Goal: Task Accomplishment & Management: Use online tool/utility

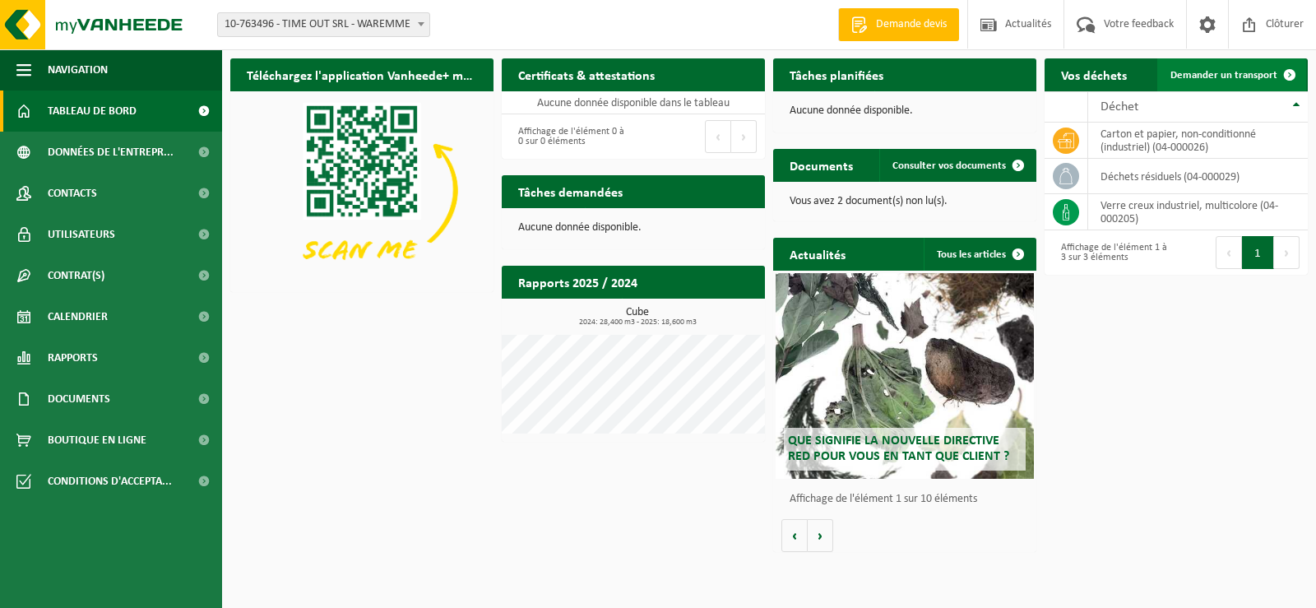
click at [1210, 81] on span "Demander un transport" at bounding box center [1224, 75] width 107 height 11
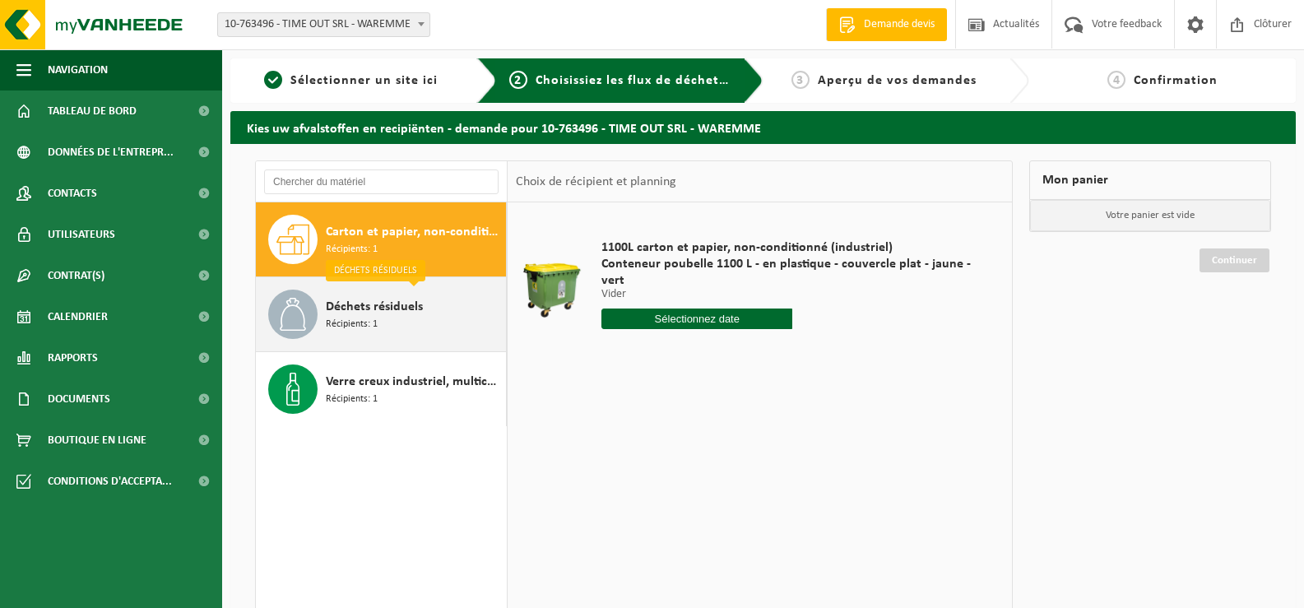
click at [361, 301] on span "Déchets résiduels" at bounding box center [374, 307] width 97 height 20
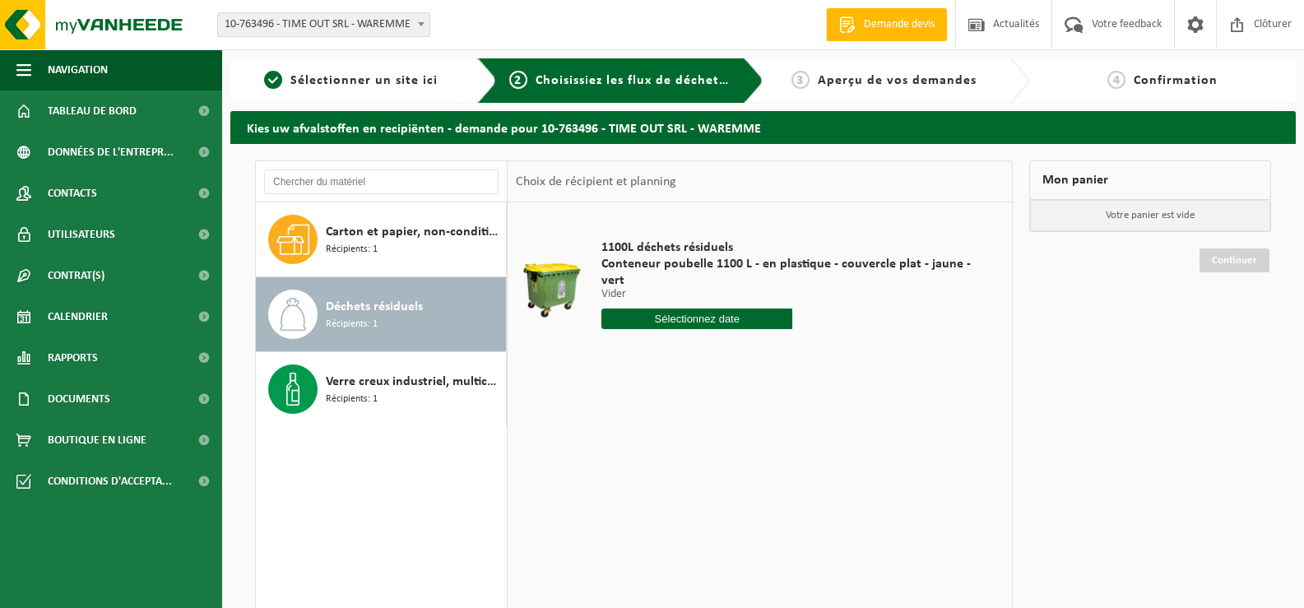
click at [698, 323] on input "text" at bounding box center [696, 319] width 191 height 21
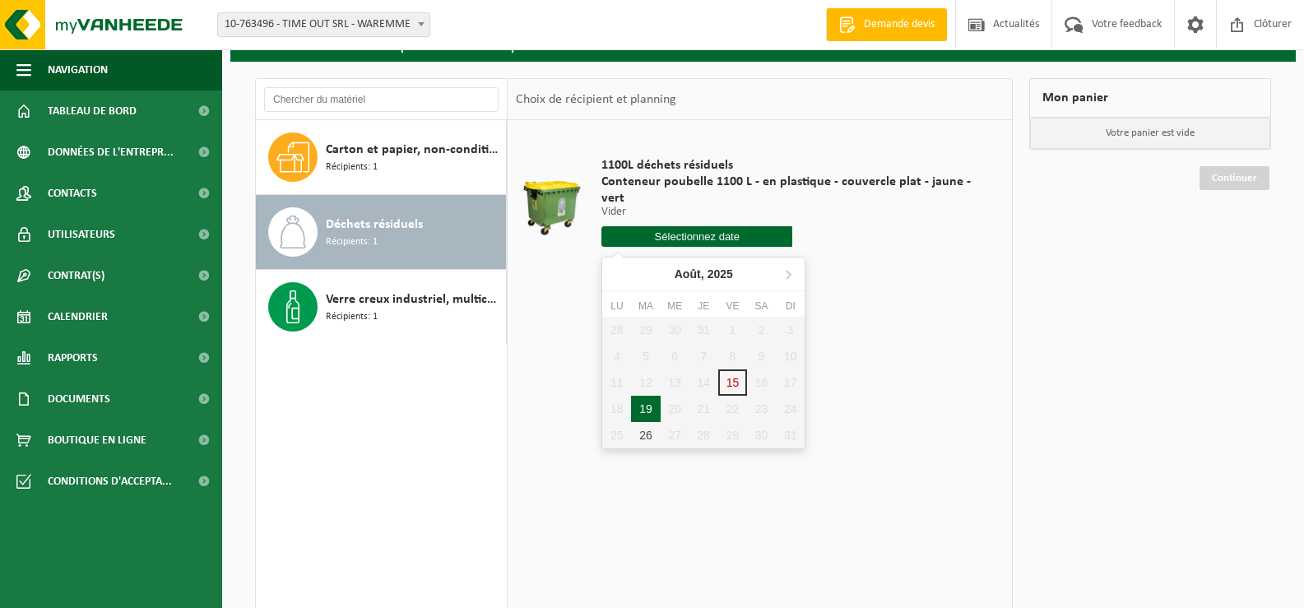
click at [643, 409] on div "19" at bounding box center [645, 409] width 29 height 26
type input "à partir de 2025-08-19"
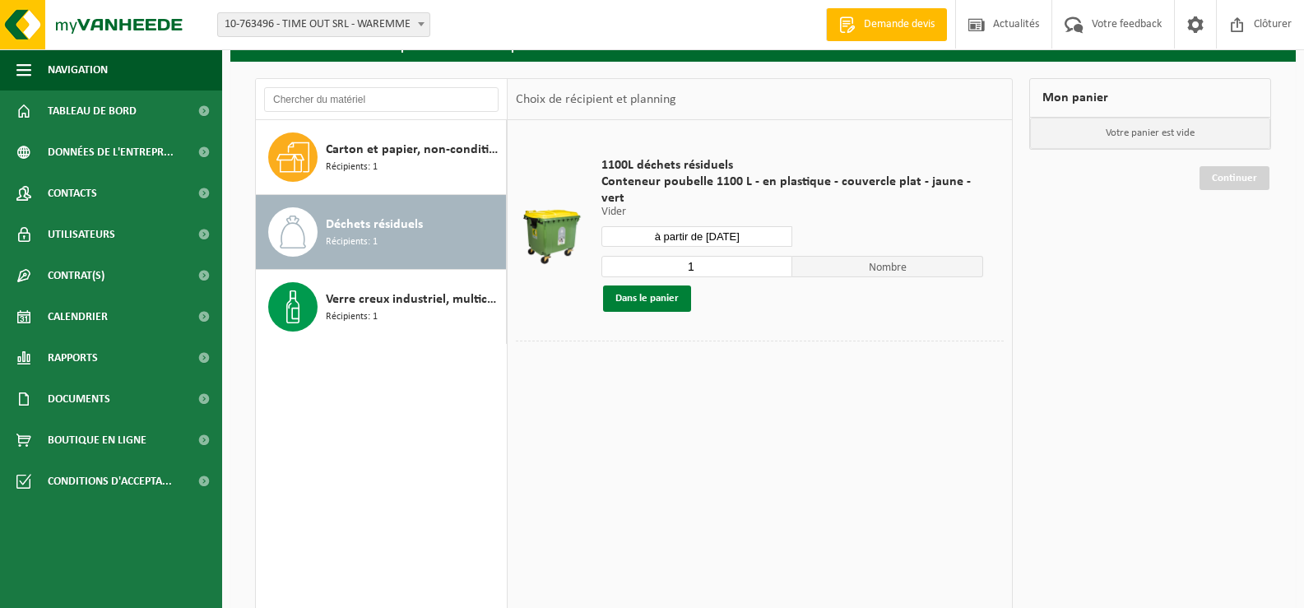
click at [648, 296] on button "Dans le panier" at bounding box center [647, 299] width 88 height 26
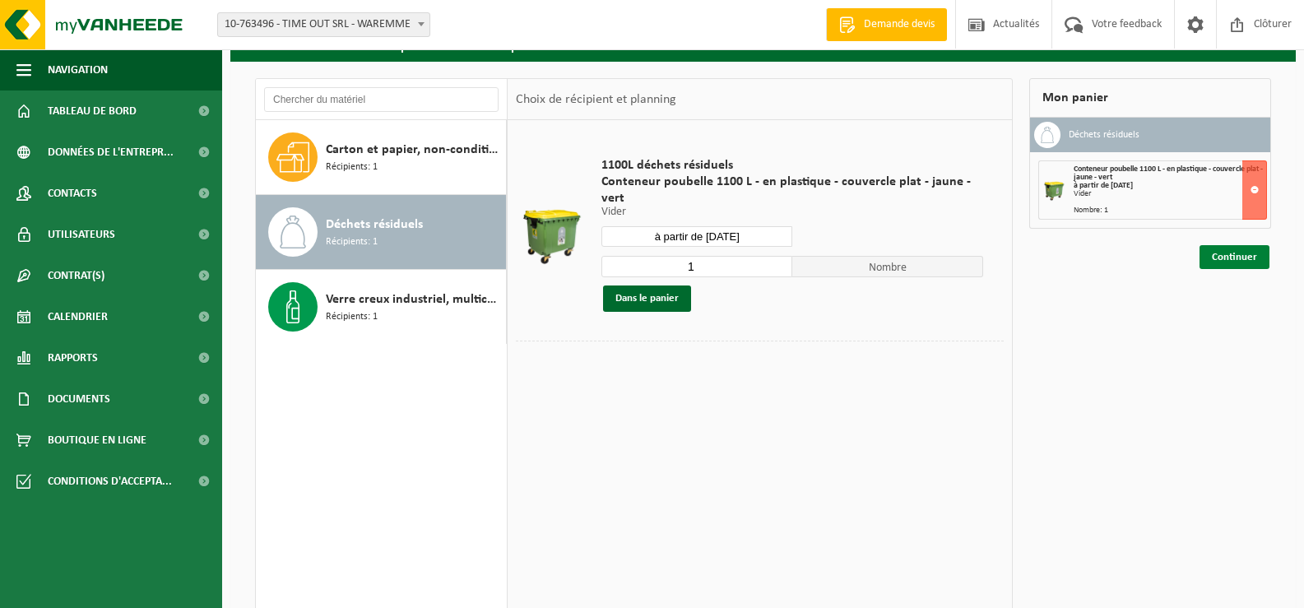
click at [1225, 255] on link "Continuer" at bounding box center [1235, 257] width 70 height 24
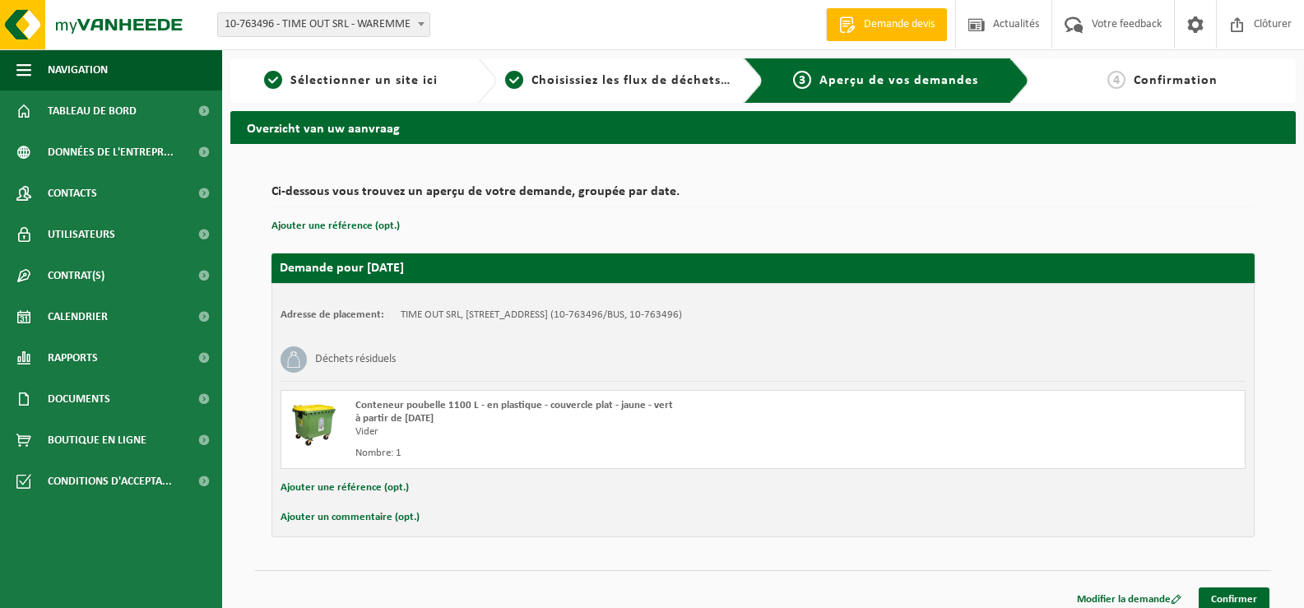
scroll to position [12, 0]
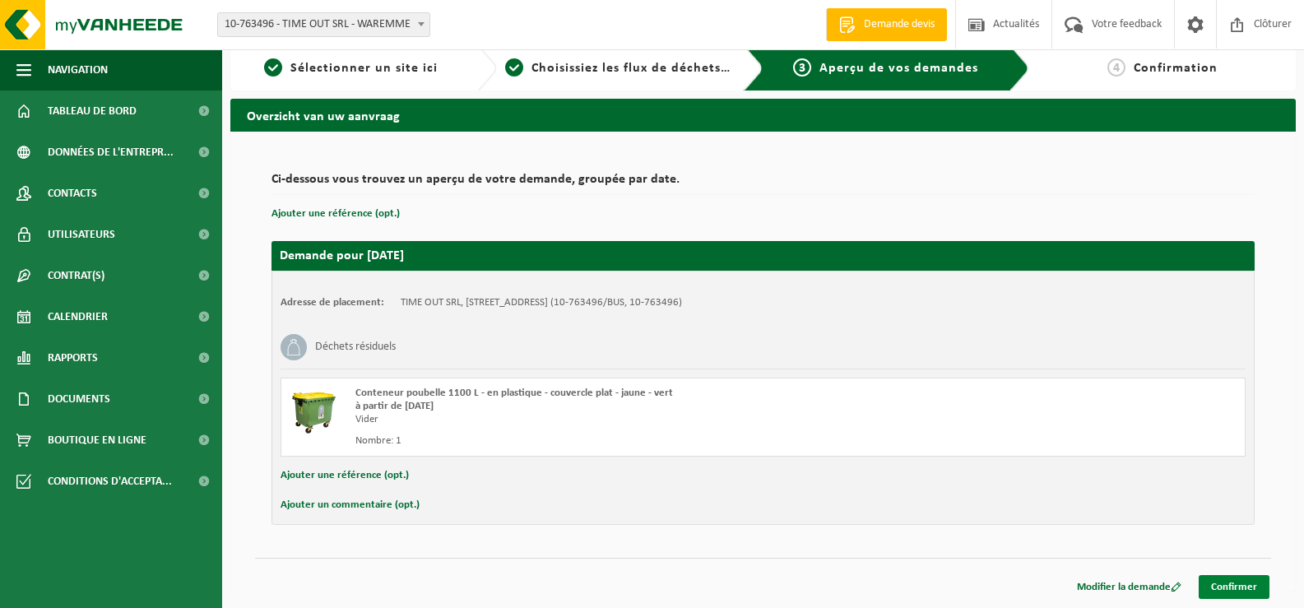
click at [1239, 585] on link "Confirmer" at bounding box center [1234, 587] width 71 height 24
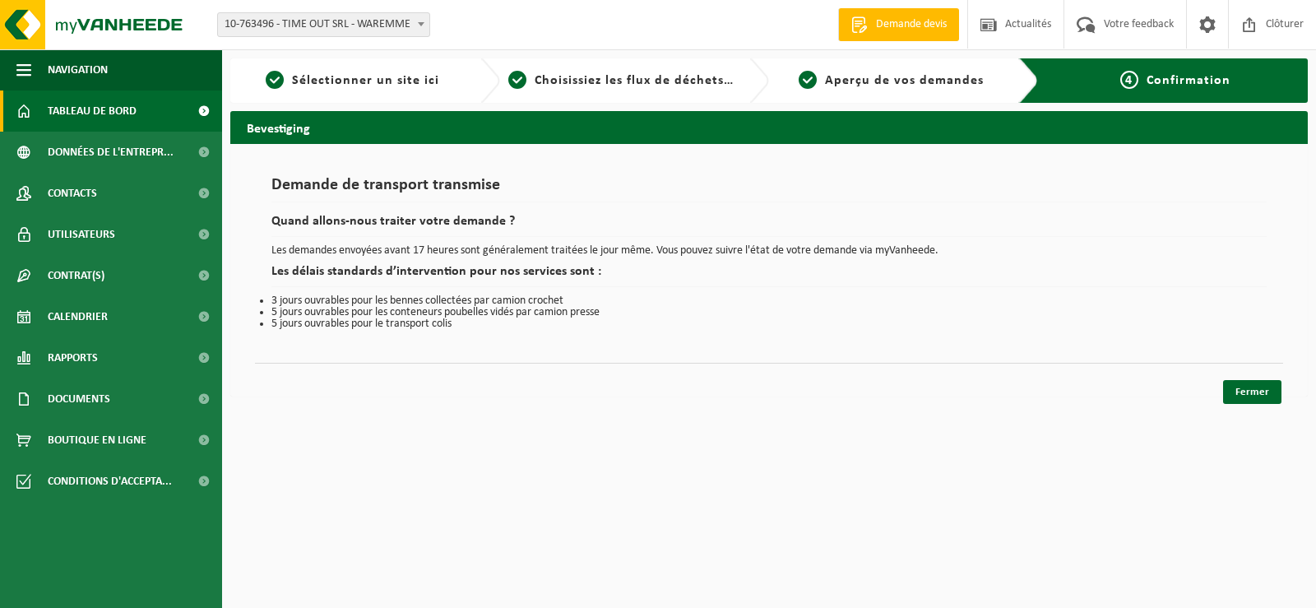
click at [104, 115] on span "Tableau de bord" at bounding box center [92, 111] width 89 height 41
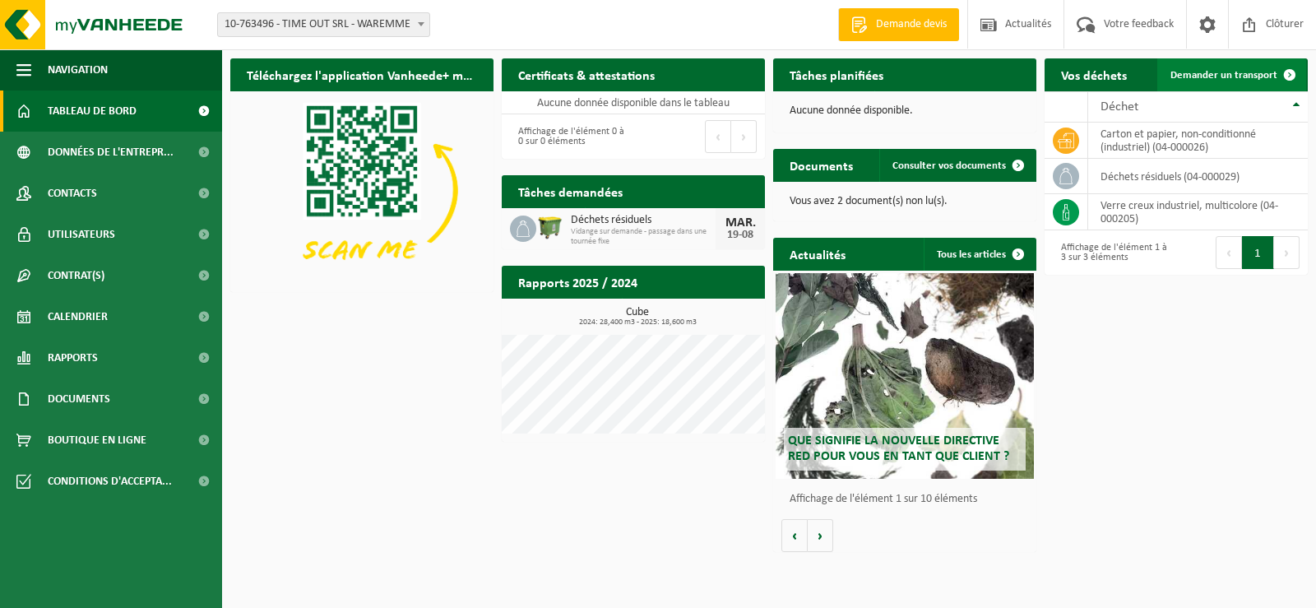
click at [1261, 81] on span "Demander un transport" at bounding box center [1224, 75] width 107 height 11
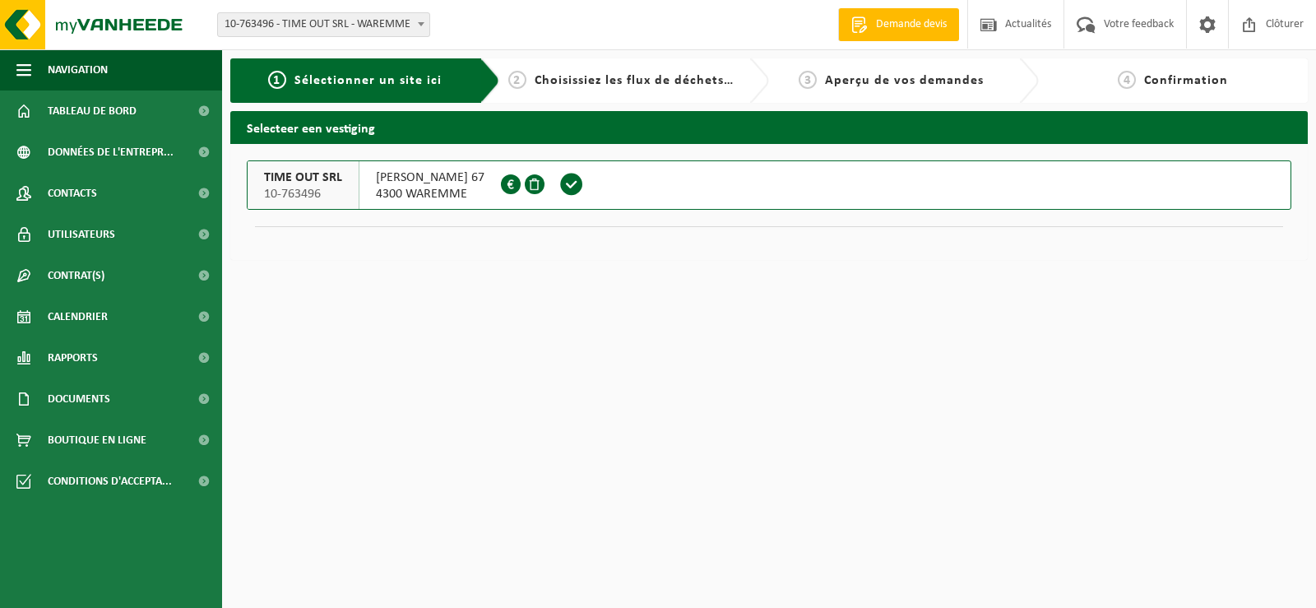
click at [326, 81] on span "Sélectionner un site ici" at bounding box center [368, 80] width 147 height 13
click at [584, 181] on span at bounding box center [571, 184] width 25 height 25
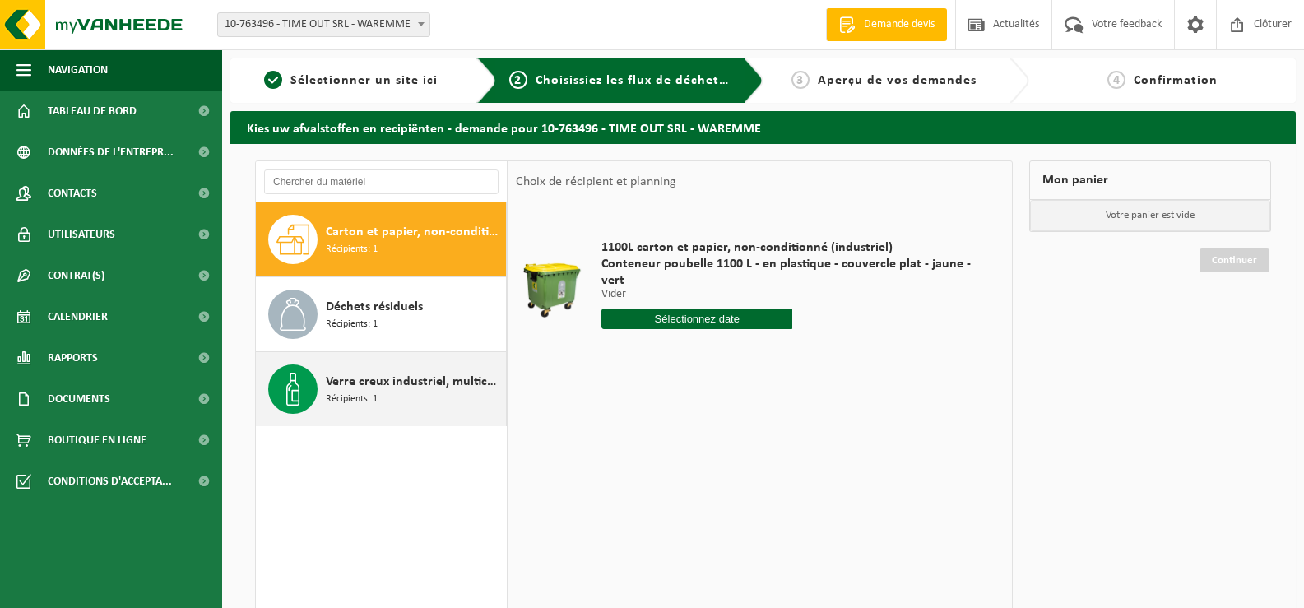
click at [387, 389] on span "Verre creux industriel, multicolore" at bounding box center [414, 382] width 176 height 20
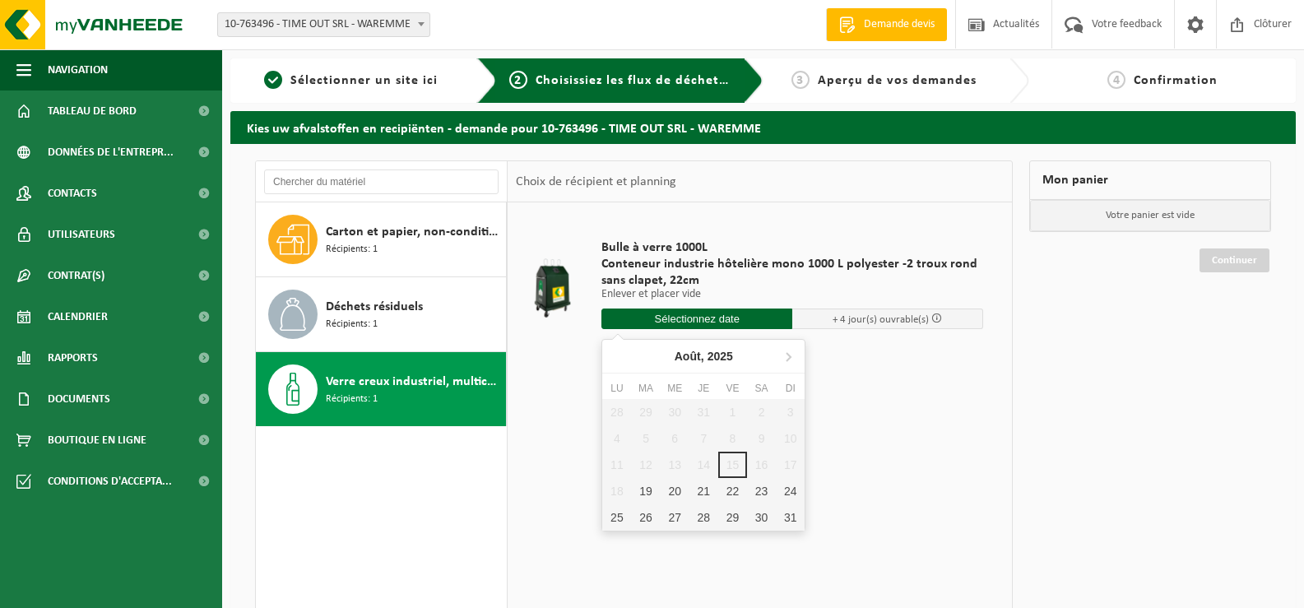
click at [701, 323] on input "text" at bounding box center [696, 319] width 191 height 21
click at [738, 489] on div "22" at bounding box center [732, 491] width 29 height 26
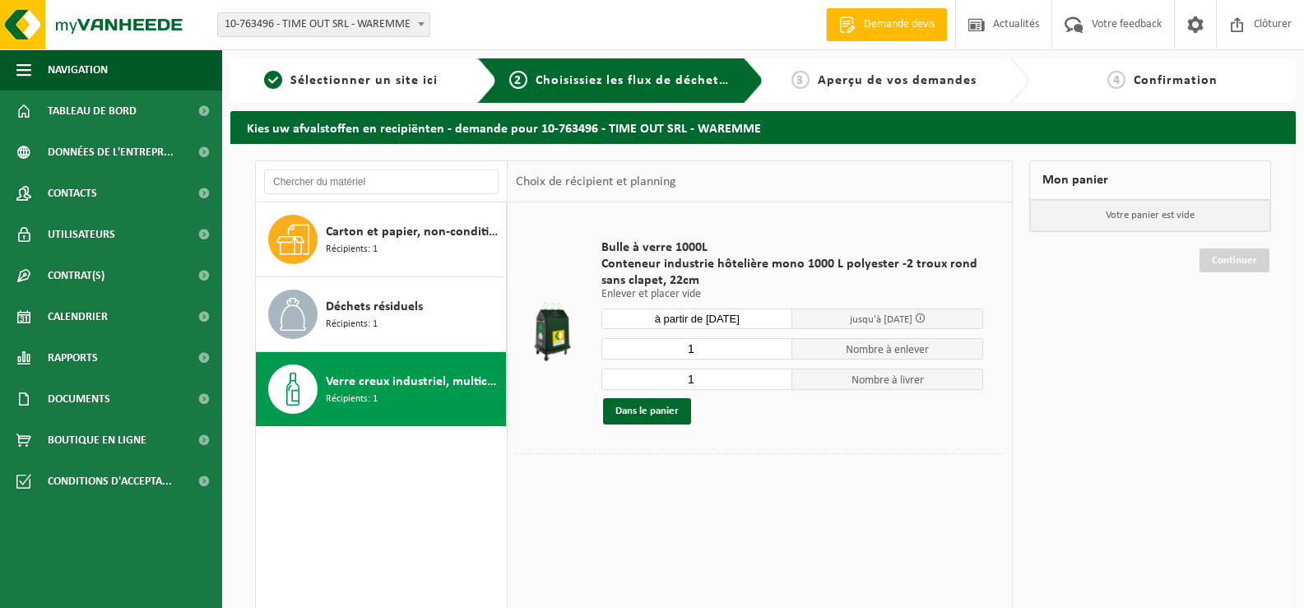
click at [926, 320] on span at bounding box center [920, 318] width 11 height 11
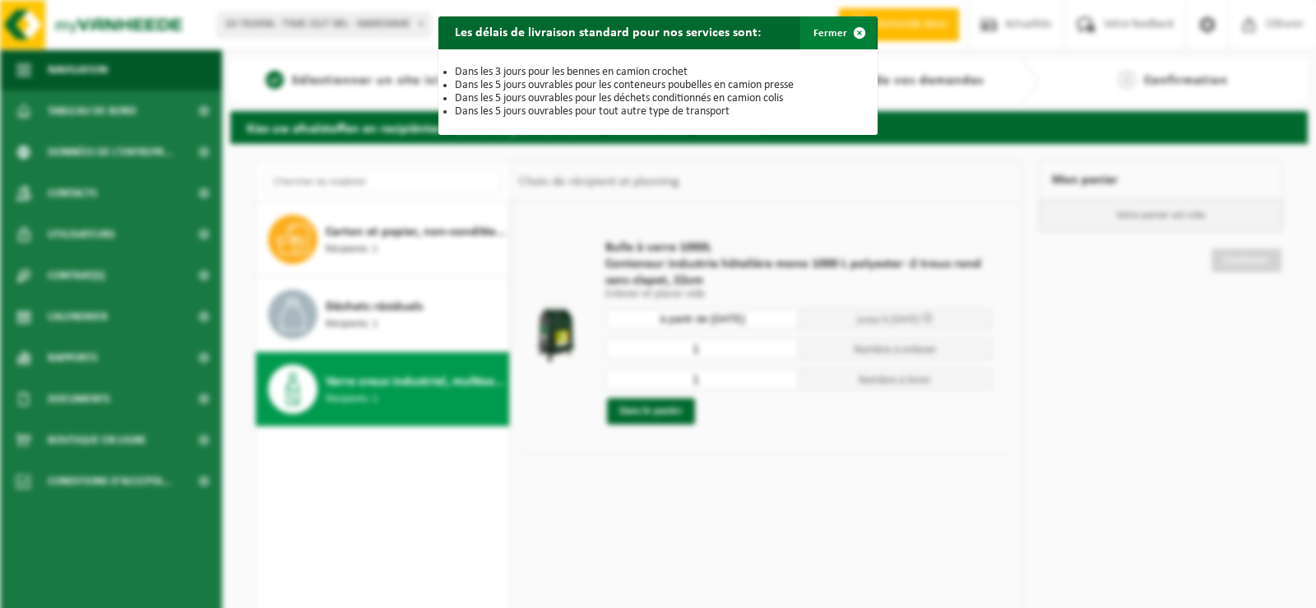
click at [852, 31] on span "button" at bounding box center [859, 32] width 33 height 33
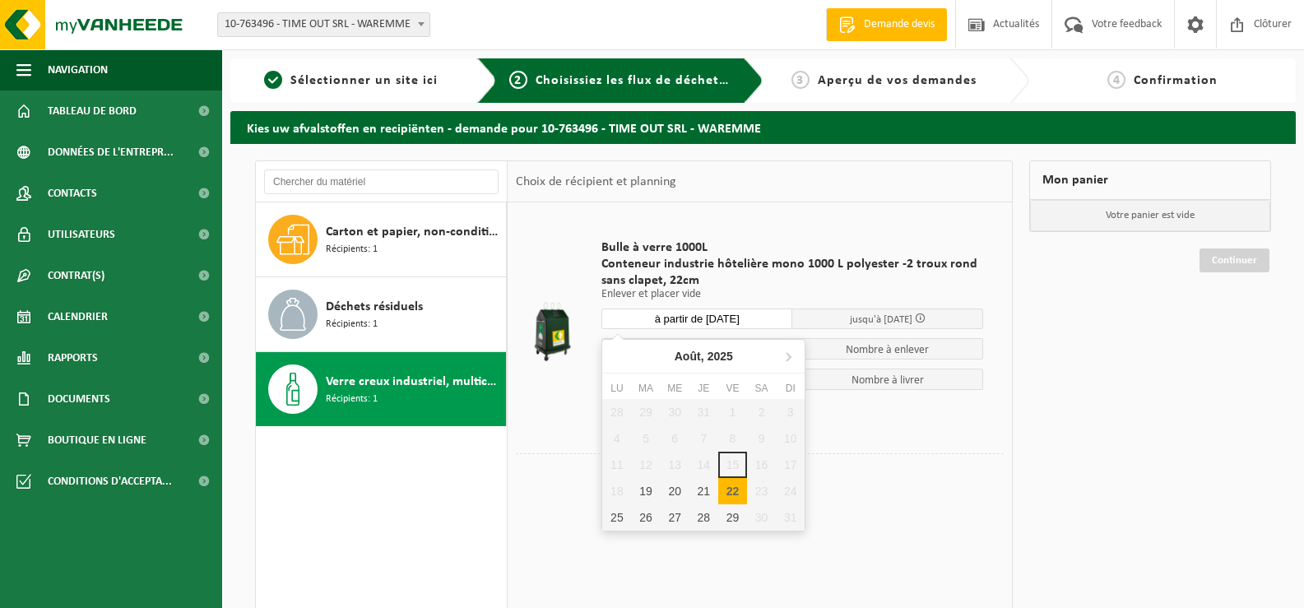
click at [759, 320] on input "à partir de 2025-08-22" at bounding box center [696, 319] width 191 height 21
click at [651, 492] on div "19" at bounding box center [645, 491] width 29 height 26
type input "à partir de 2025-08-19"
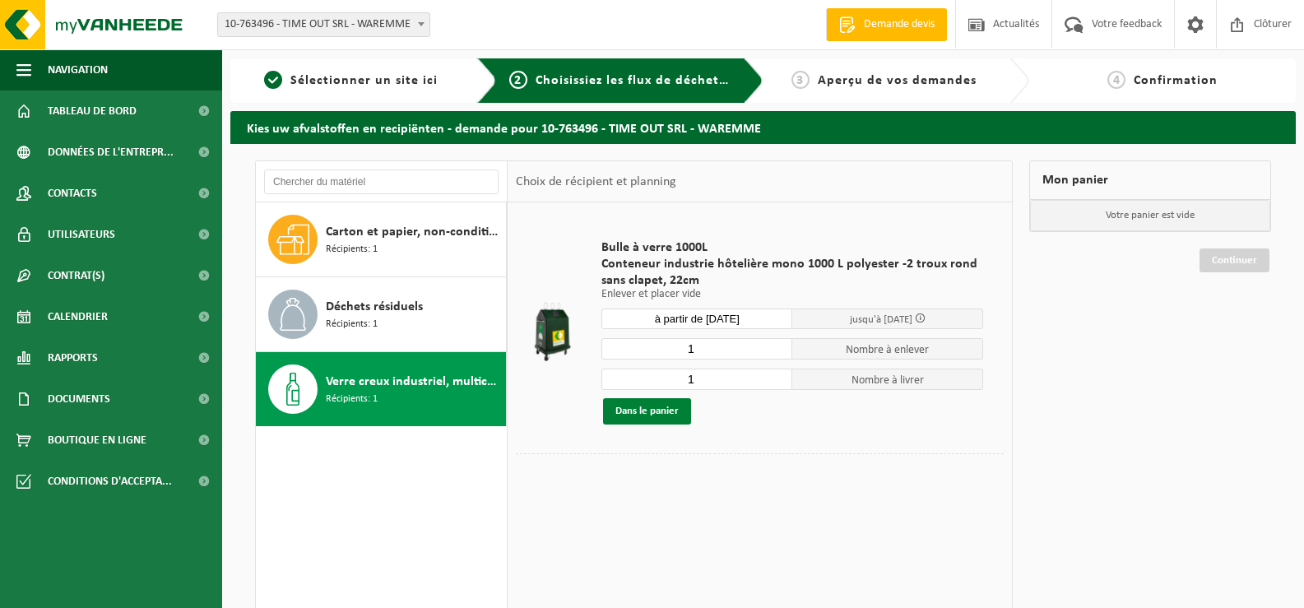
click at [653, 406] on button "Dans le panier" at bounding box center [647, 411] width 88 height 26
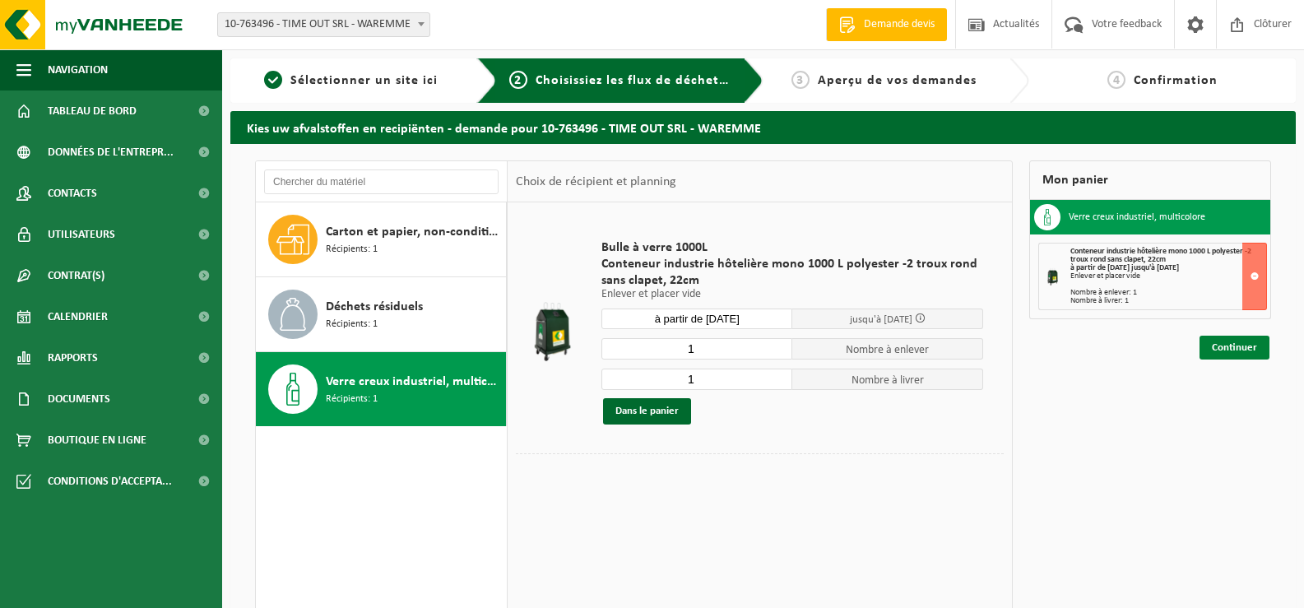
click at [1236, 343] on link "Continuer" at bounding box center [1235, 348] width 70 height 24
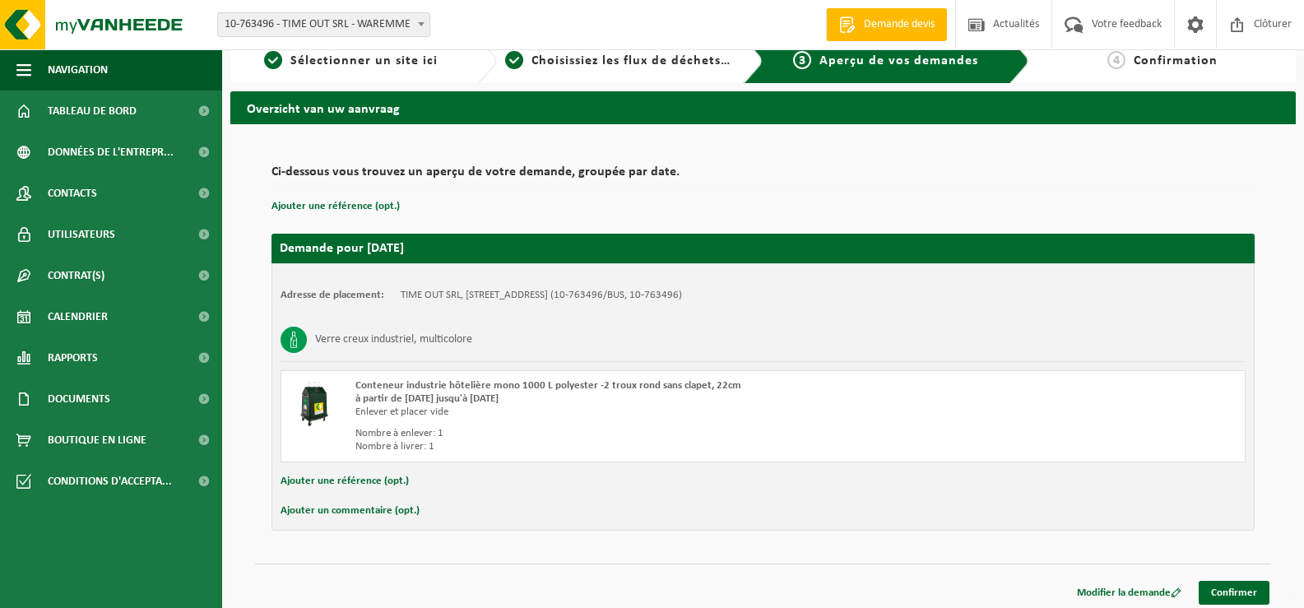
scroll to position [26, 0]
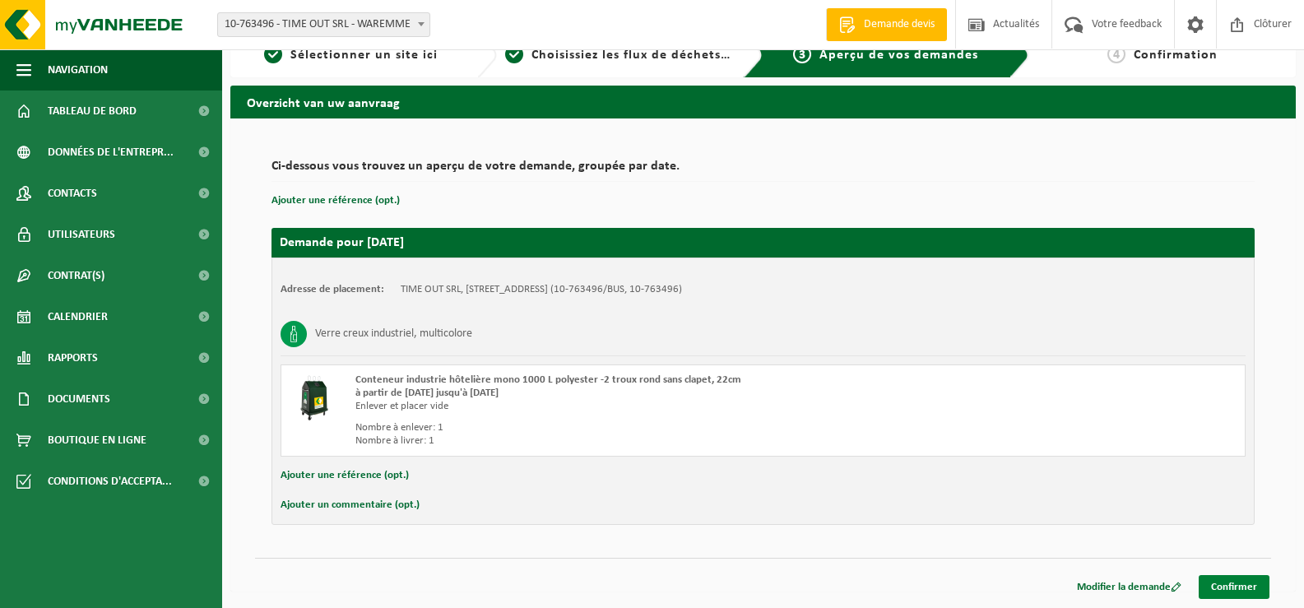
click at [1232, 588] on link "Confirmer" at bounding box center [1234, 587] width 71 height 24
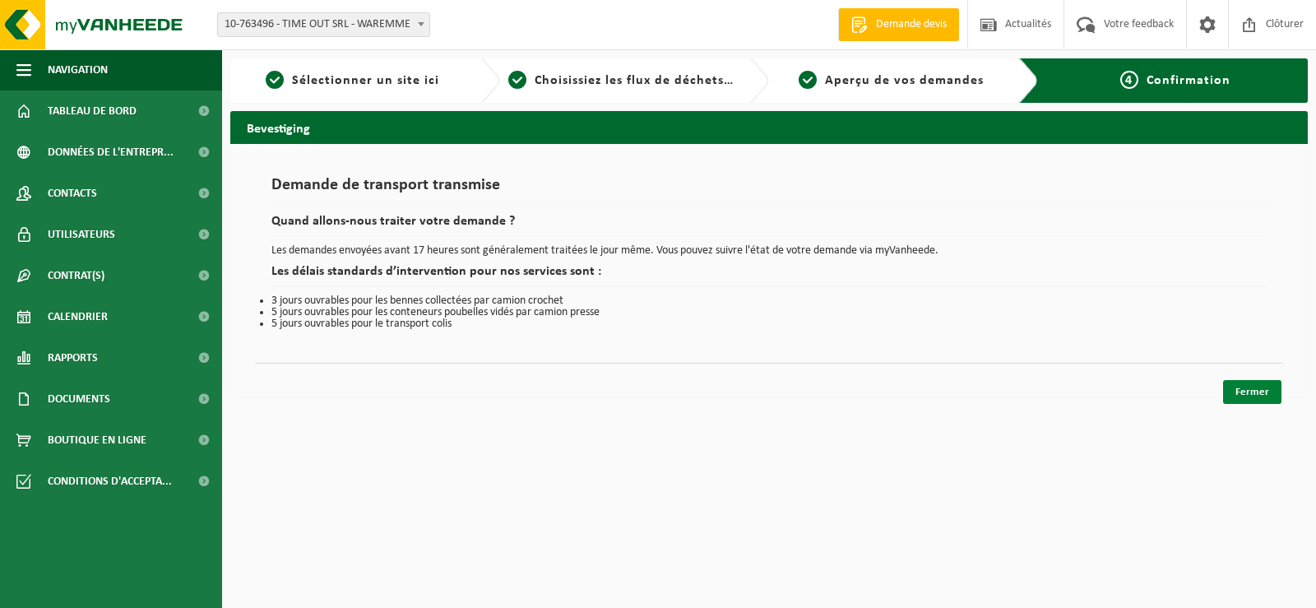
click at [1242, 396] on link "Fermer" at bounding box center [1252, 392] width 58 height 24
